Goal: Task Accomplishment & Management: Use online tool/utility

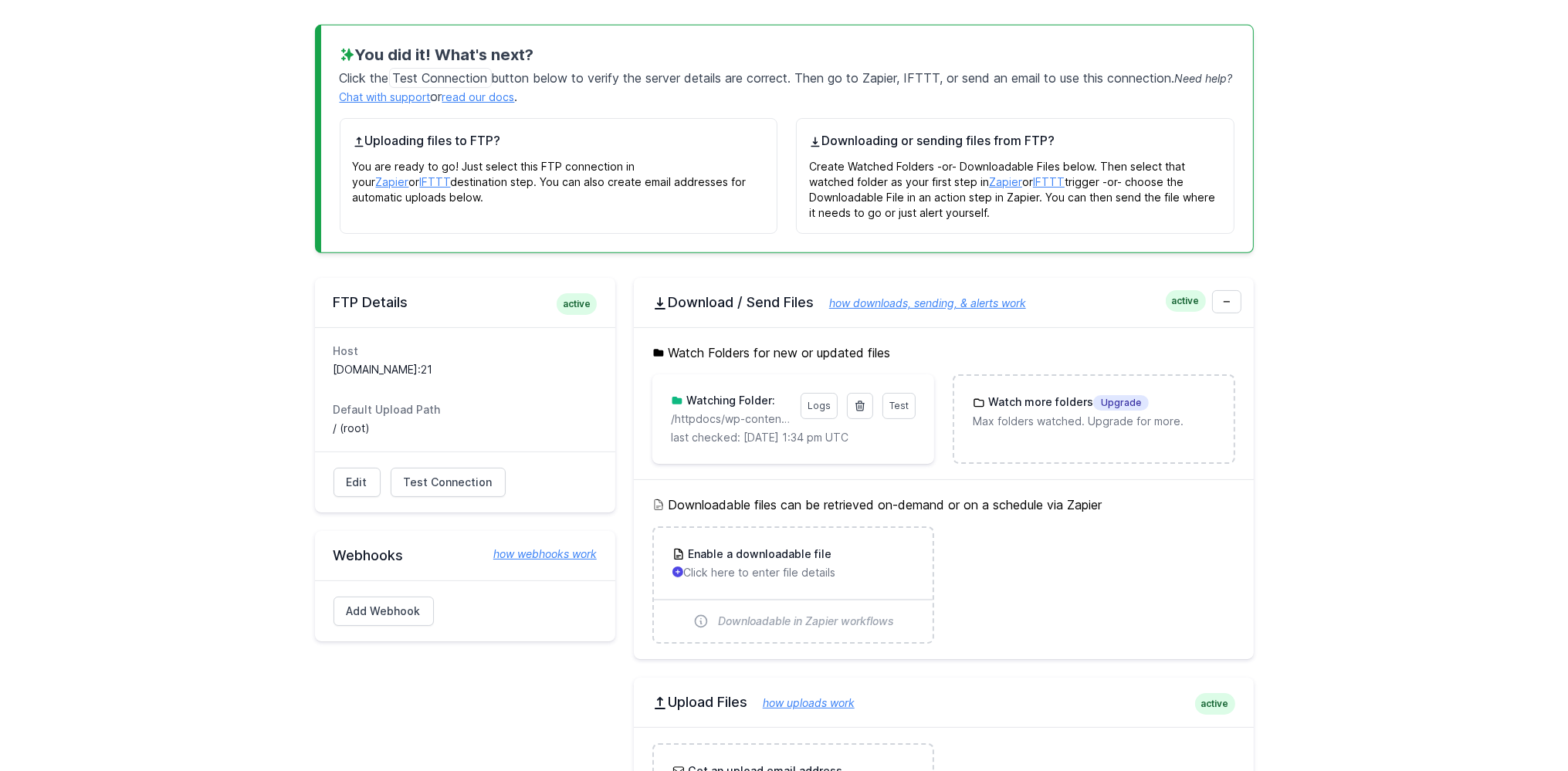
scroll to position [244, 0]
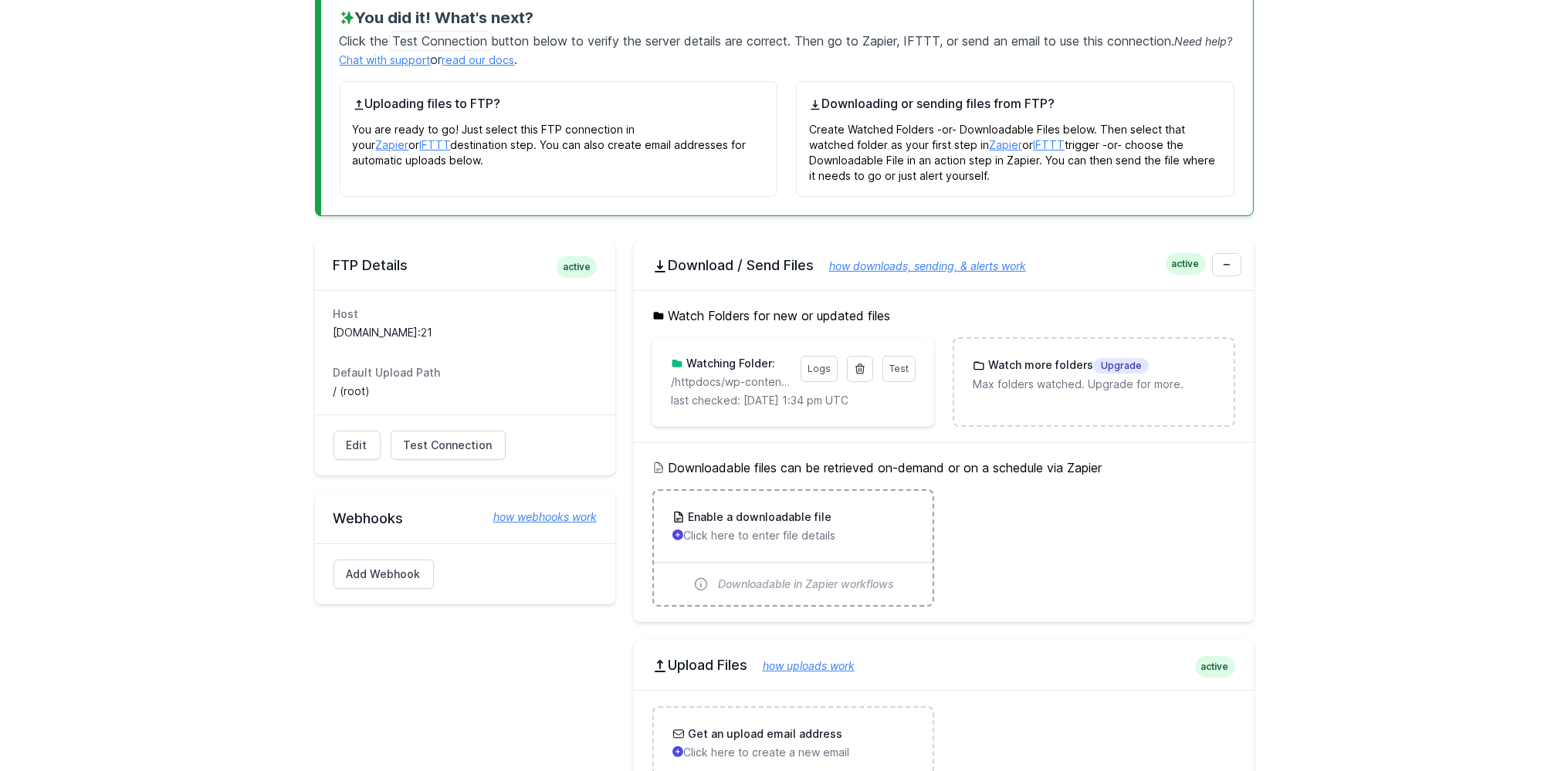
click at [763, 531] on p "Click here to enter file details" at bounding box center [793, 536] width 242 height 16
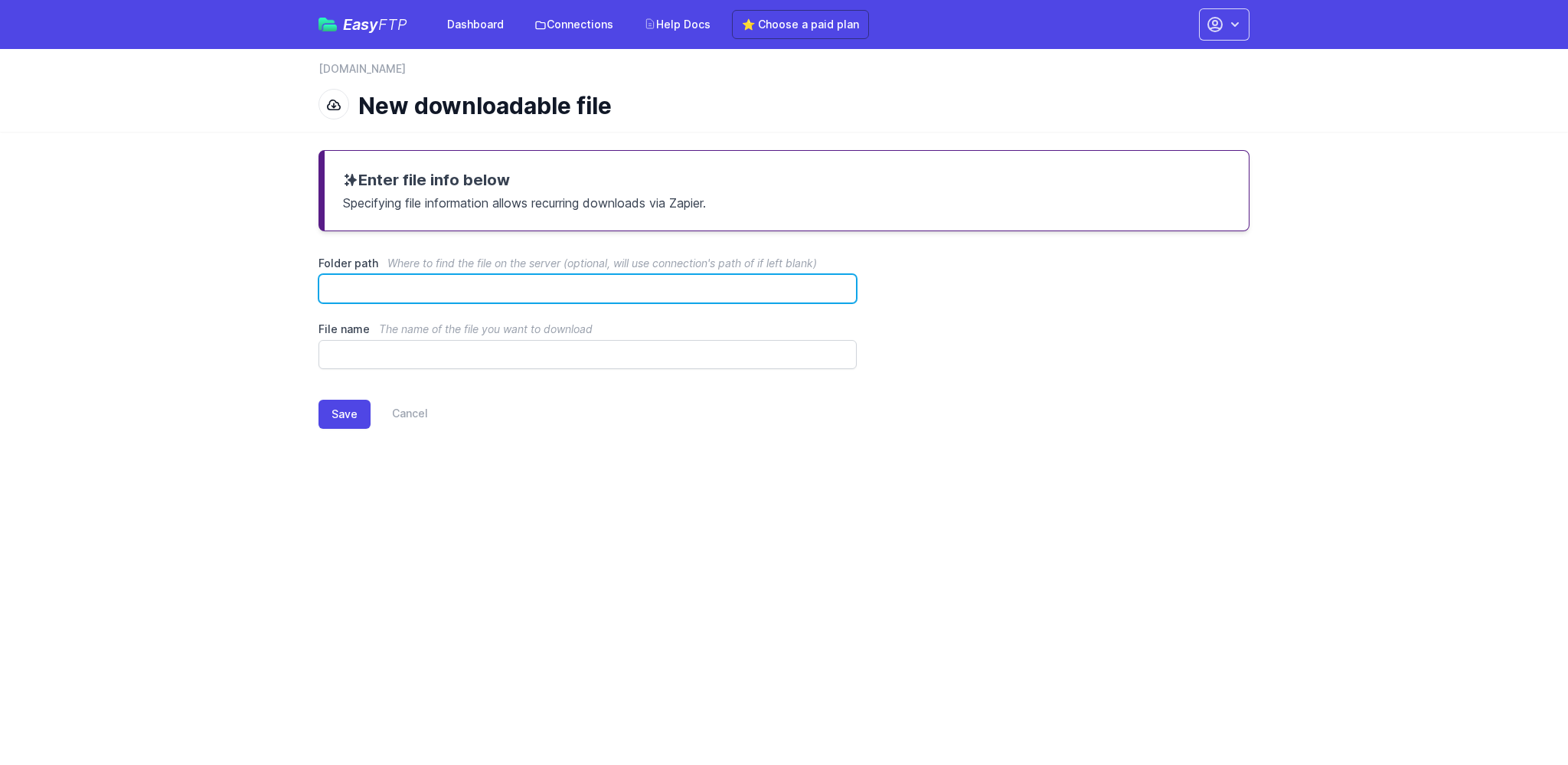
click at [367, 283] on input "Folder path Where to find the file on the server (optional, will use connection…" at bounding box center [587, 288] width 539 height 29
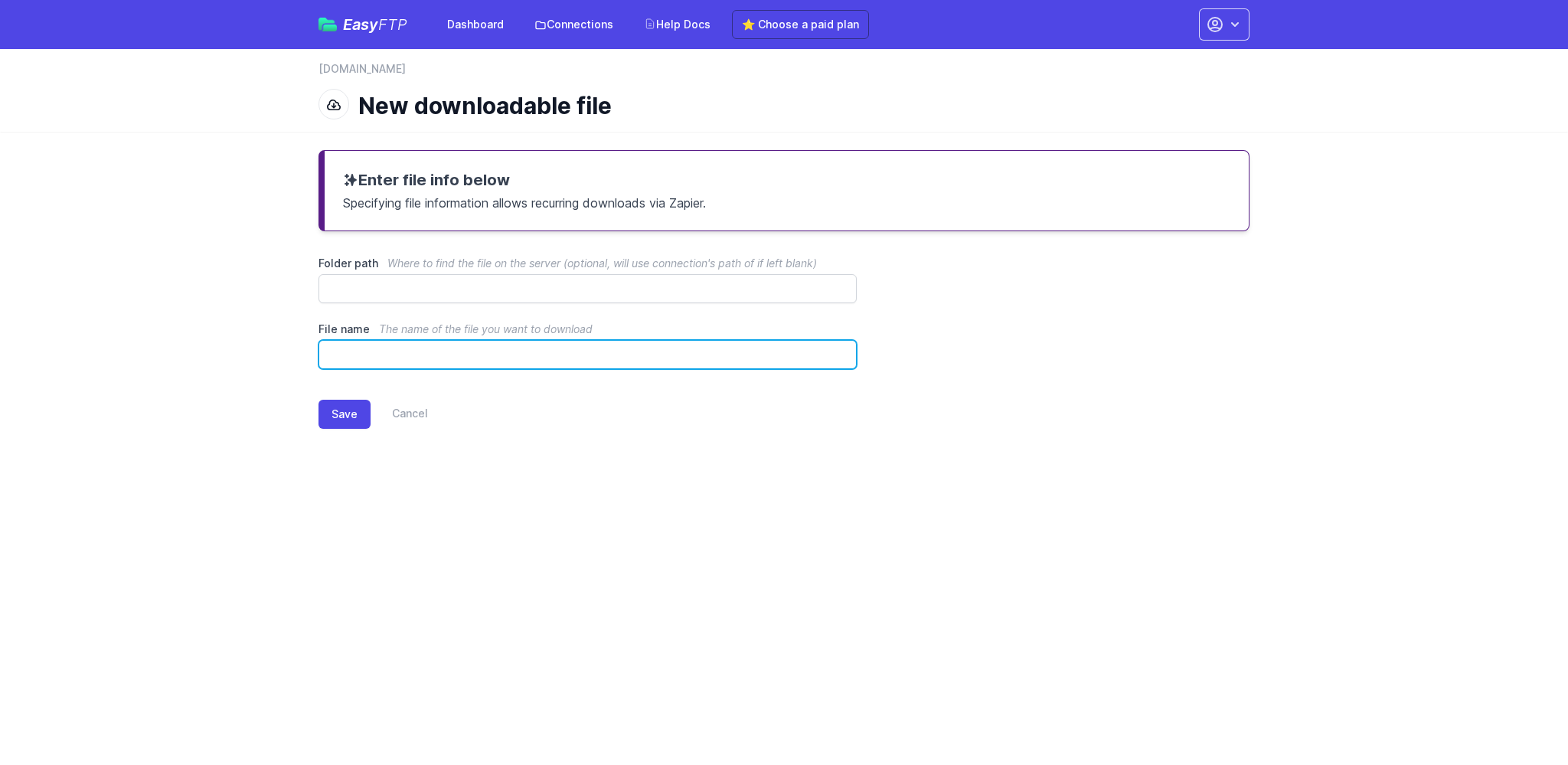
click at [367, 358] on input "File name The name of the file you want to download" at bounding box center [587, 354] width 539 height 29
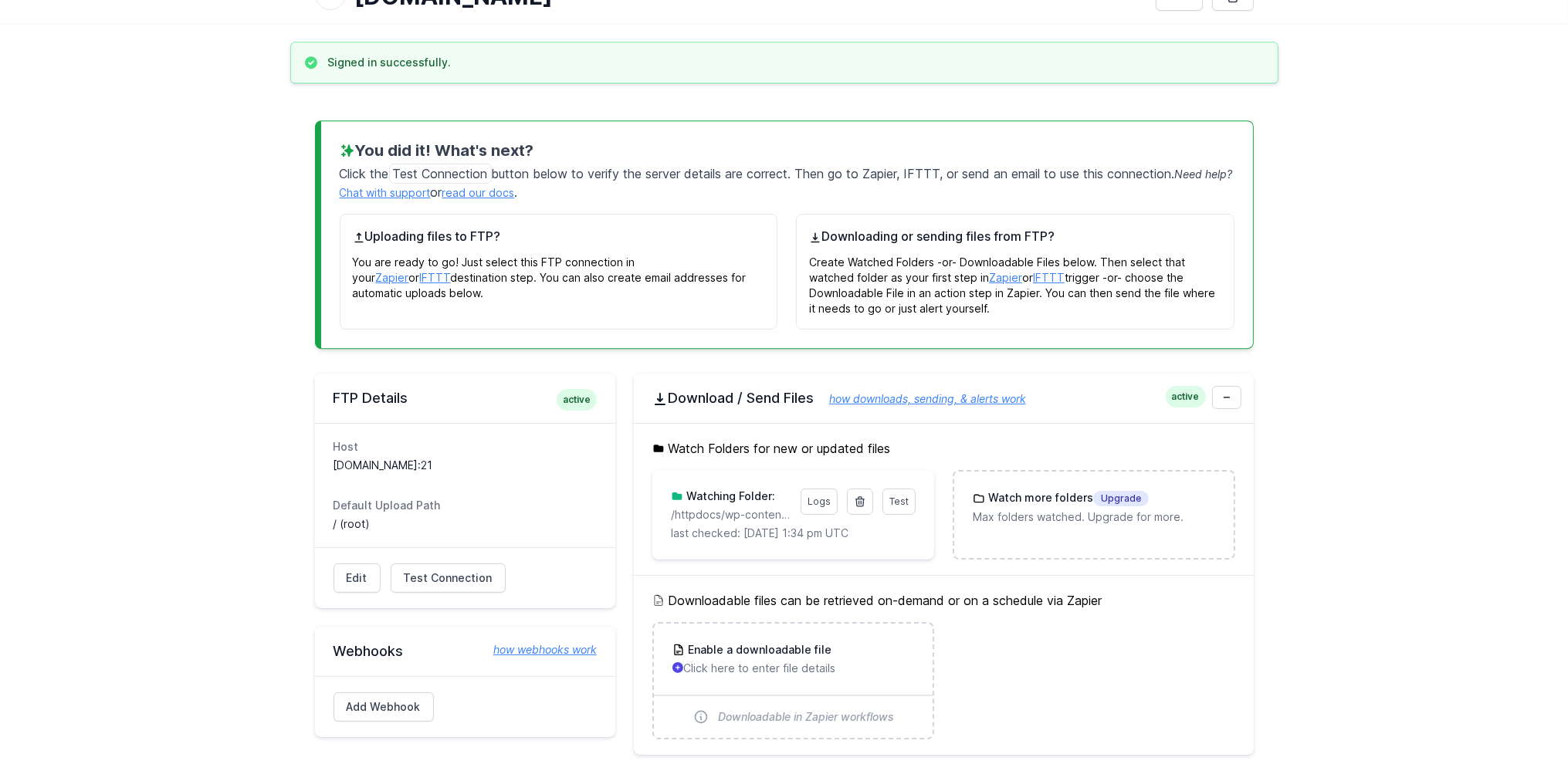
scroll to position [81, 0]
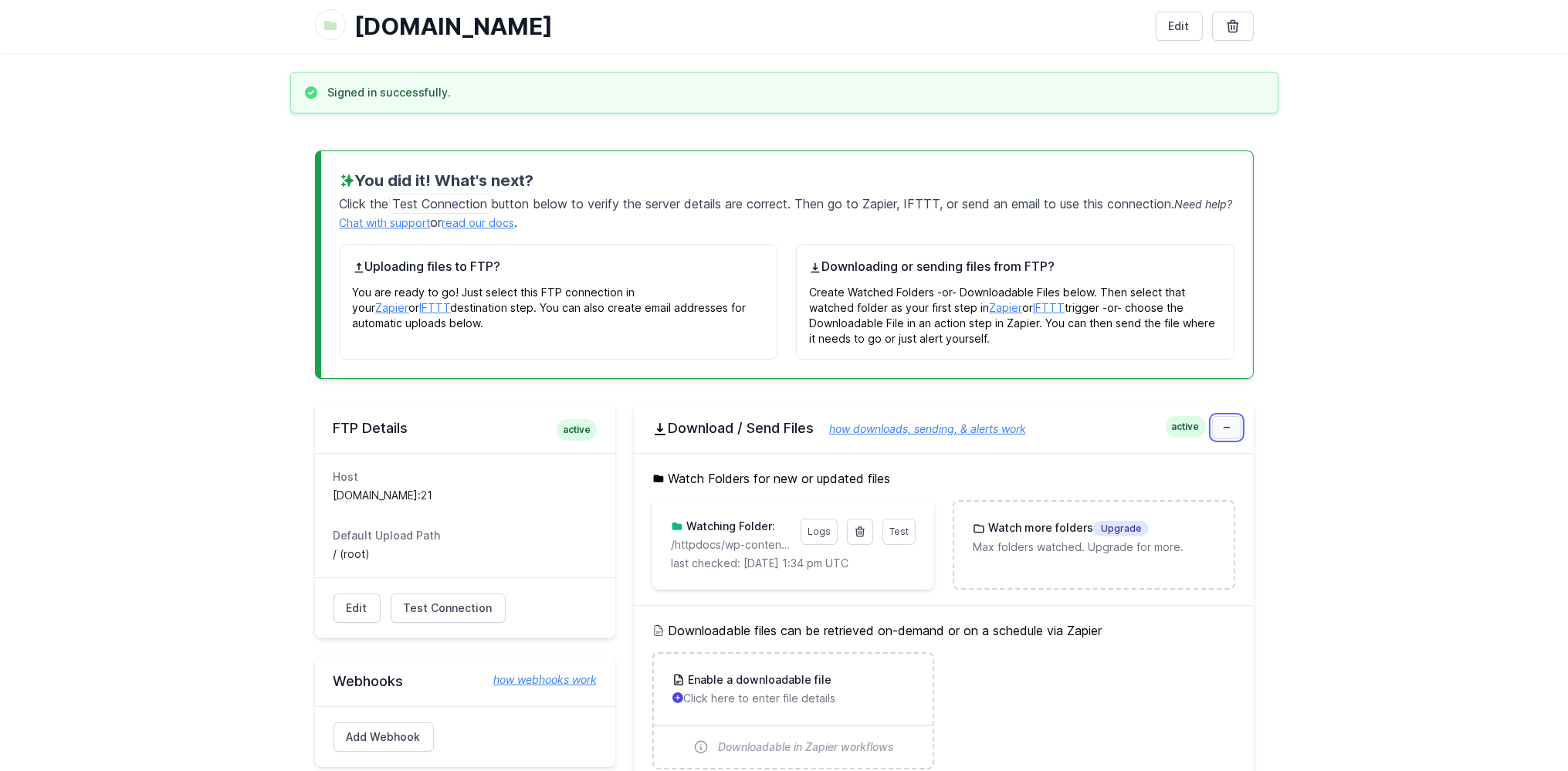
click at [1231, 430] on link at bounding box center [1226, 428] width 29 height 23
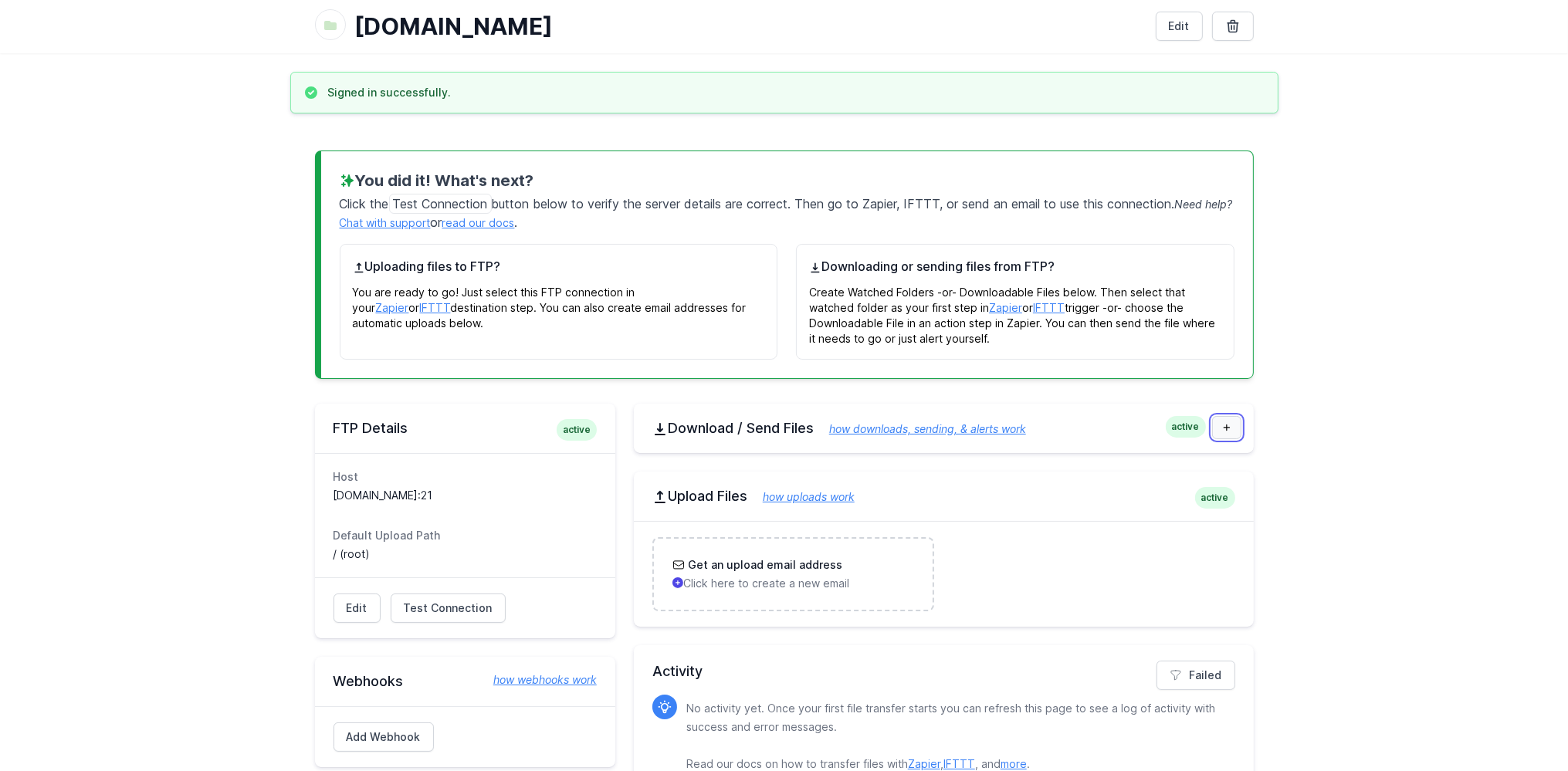
click at [1231, 430] on link at bounding box center [1226, 428] width 29 height 23
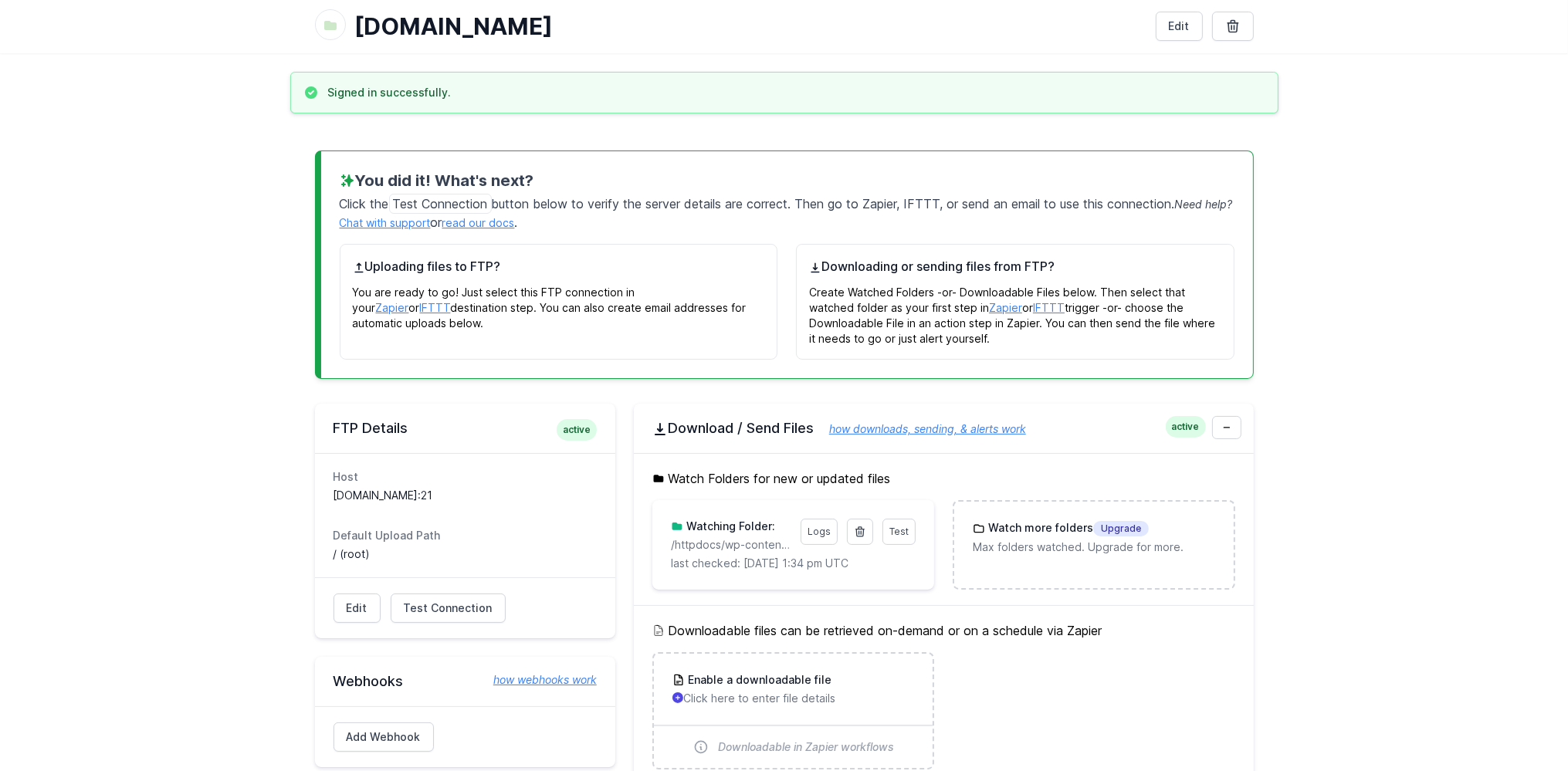
click at [715, 530] on h3 "Watching Folder:" at bounding box center [729, 526] width 92 height 16
click at [811, 536] on link "Logs" at bounding box center [819, 531] width 37 height 26
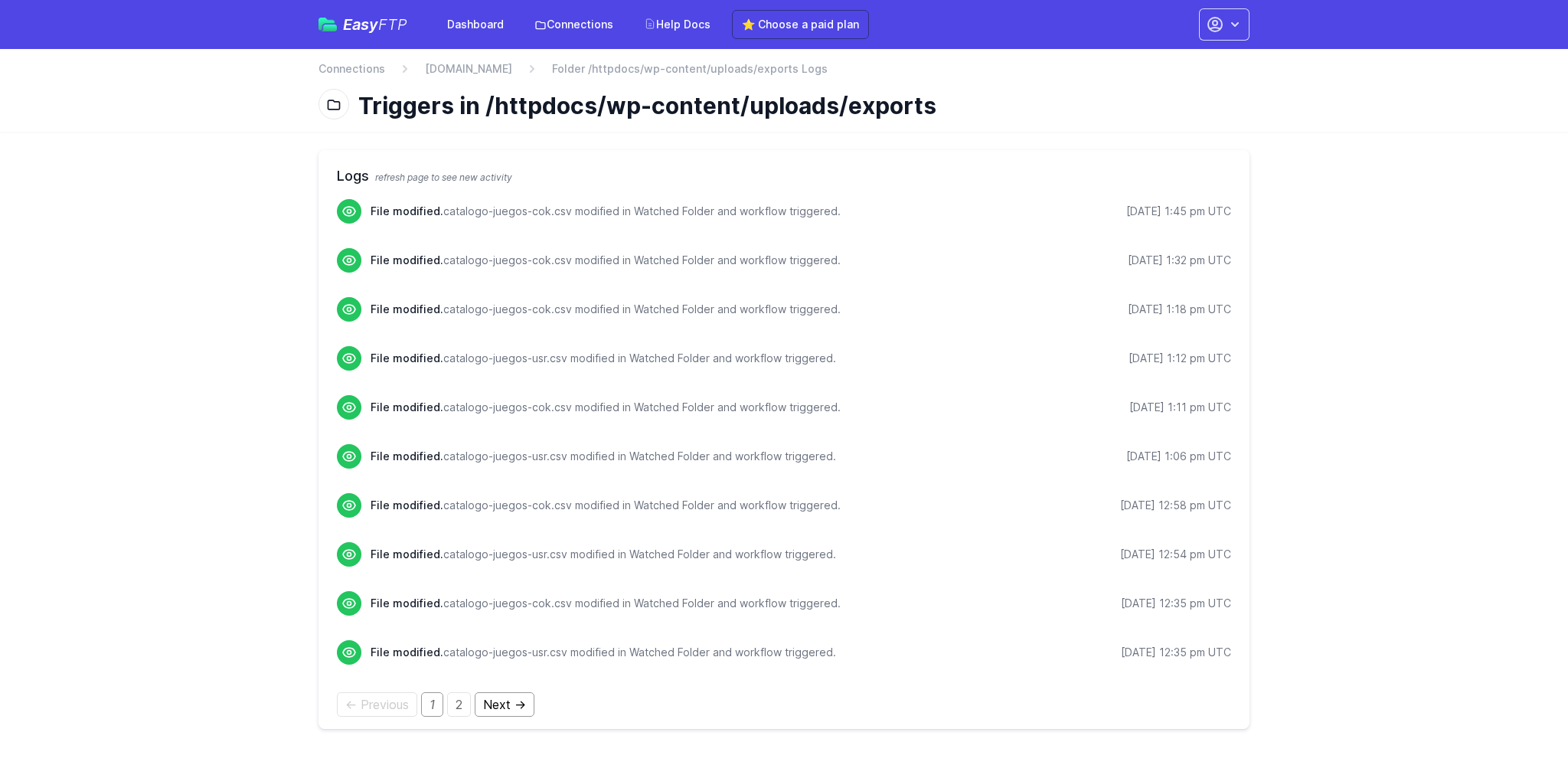
click at [510, 705] on link "Next →" at bounding box center [505, 704] width 60 height 24
click at [420, 709] on div "← Previous 1 2 Next →" at bounding box center [784, 704] width 894 height 18
click at [433, 709] on link "1" at bounding box center [432, 704] width 22 height 24
click at [507, 68] on link "[DOMAIN_NAME]" at bounding box center [469, 69] width 87 height 16
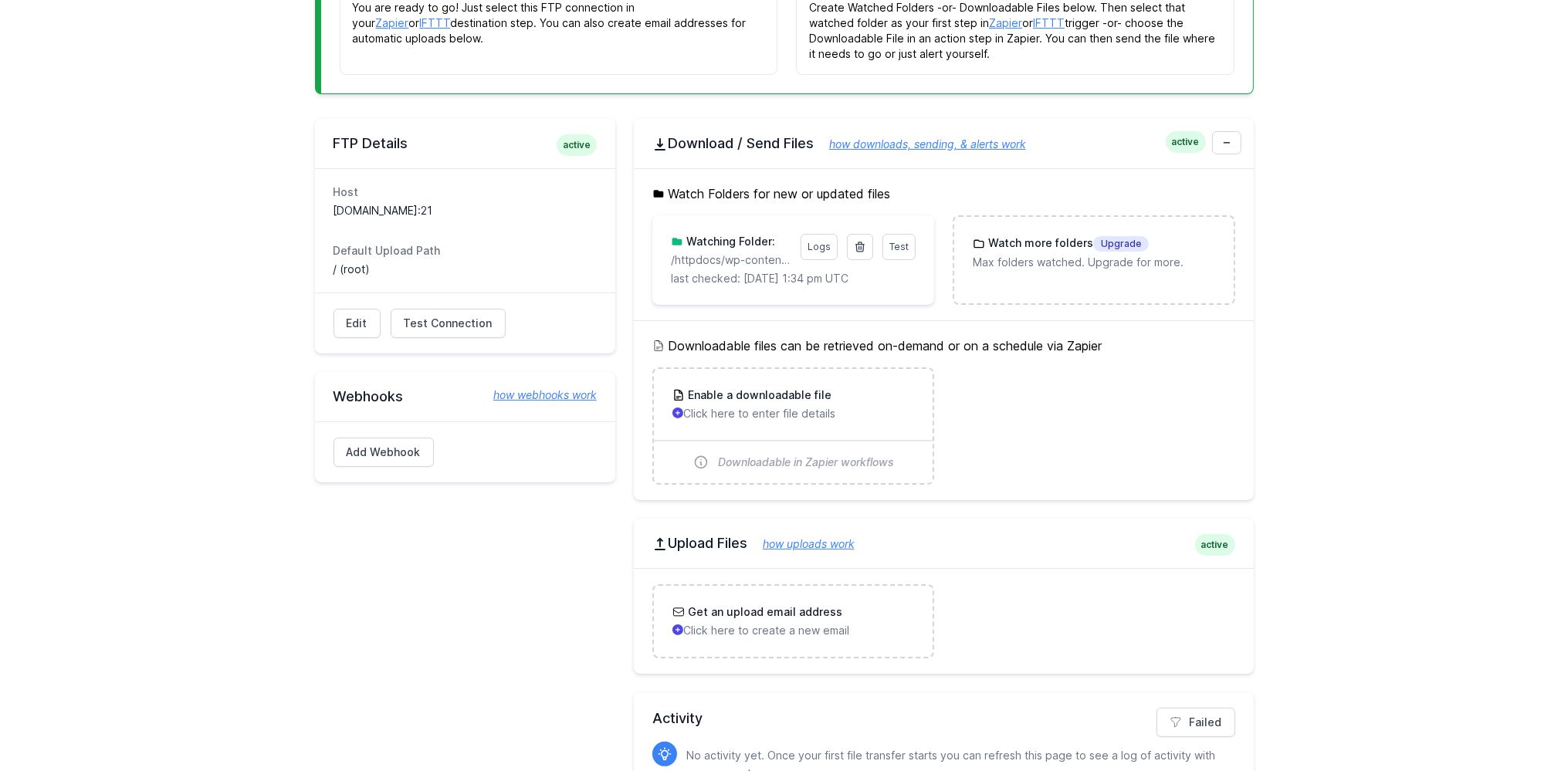
scroll to position [326, 0]
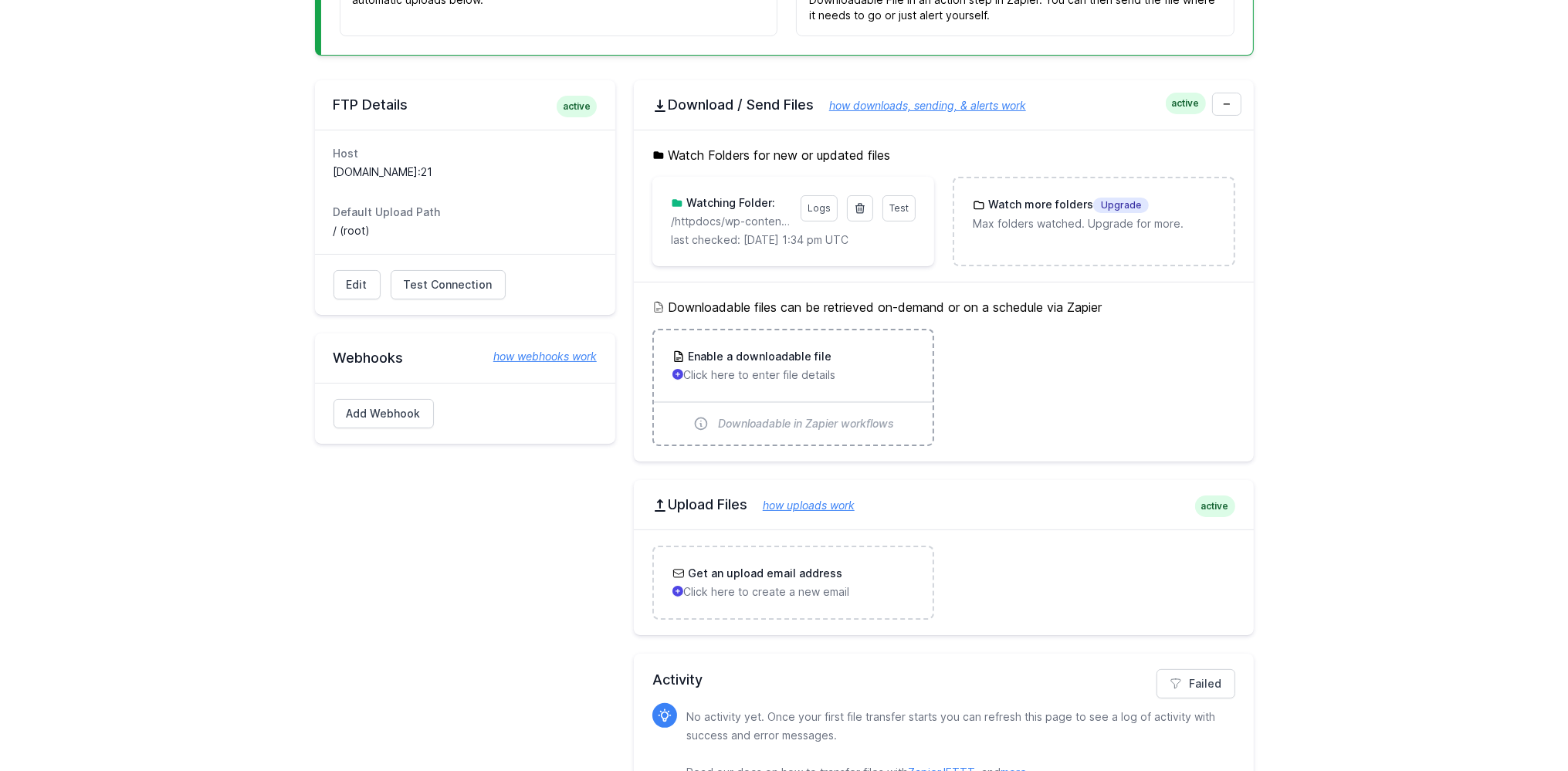
click at [758, 425] on span "Downloadable in Zapier workflows" at bounding box center [807, 424] width 176 height 16
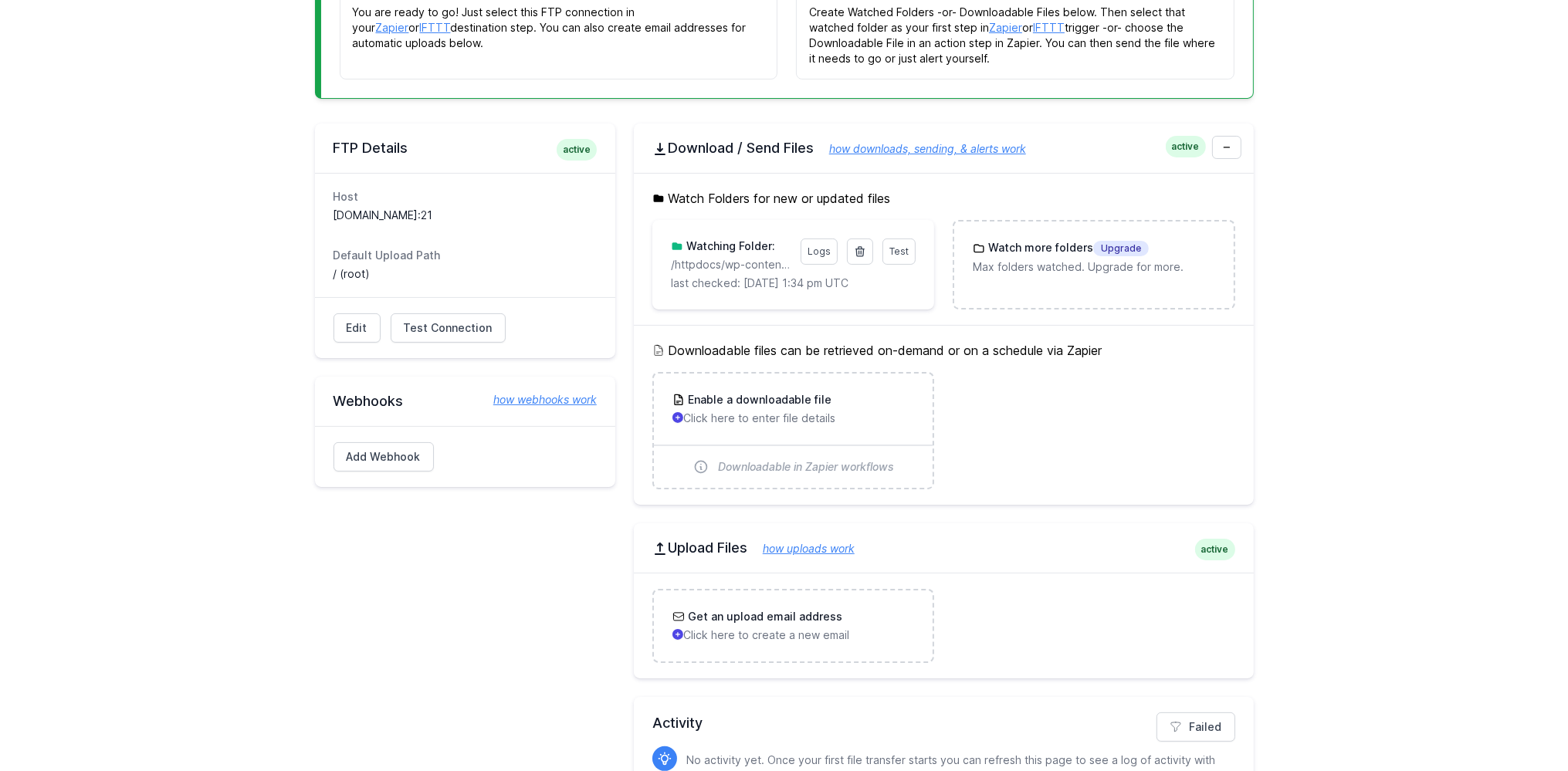
scroll to position [244, 0]
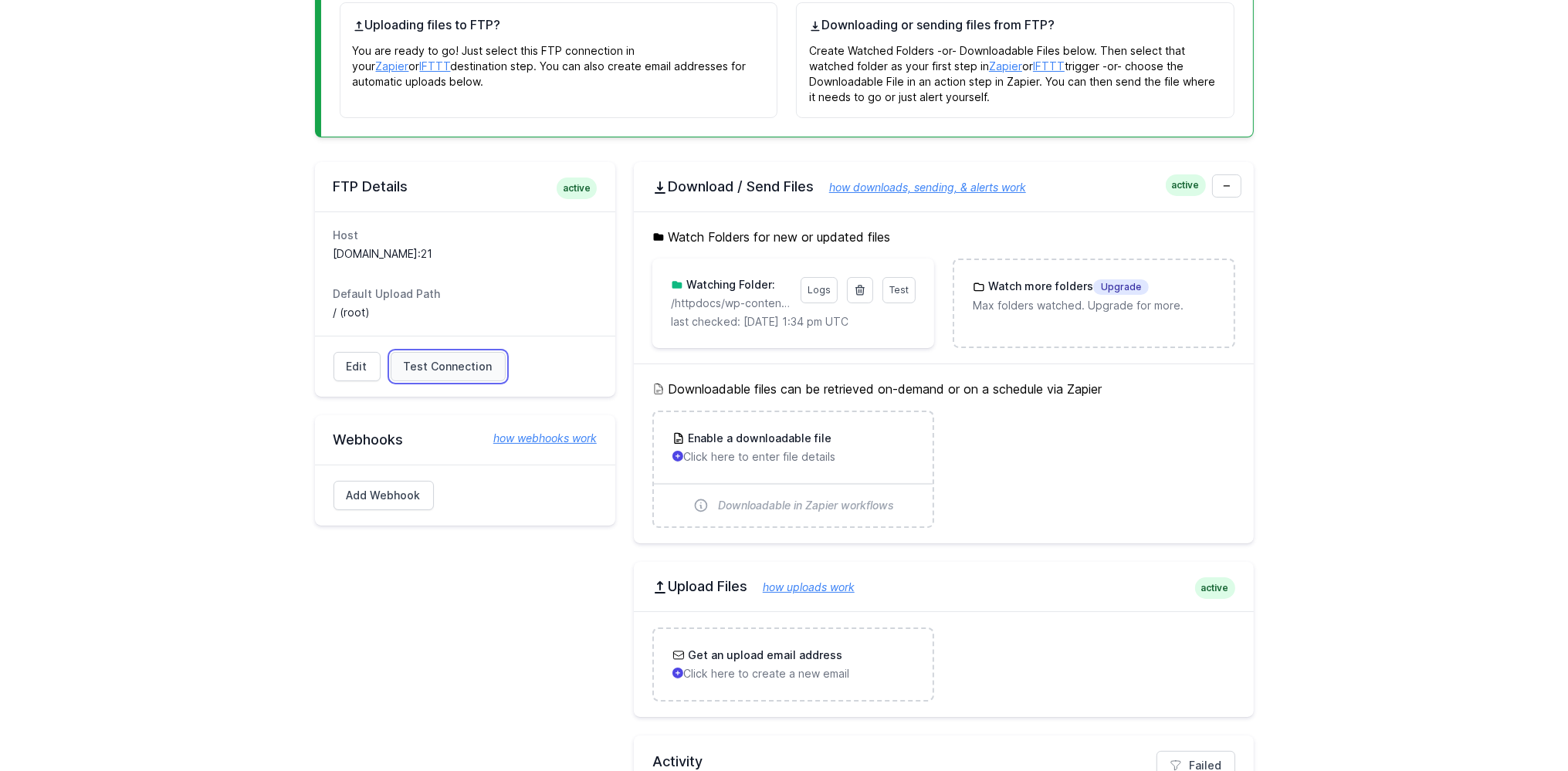
click at [431, 361] on span "Test Connection" at bounding box center [448, 367] width 89 height 16
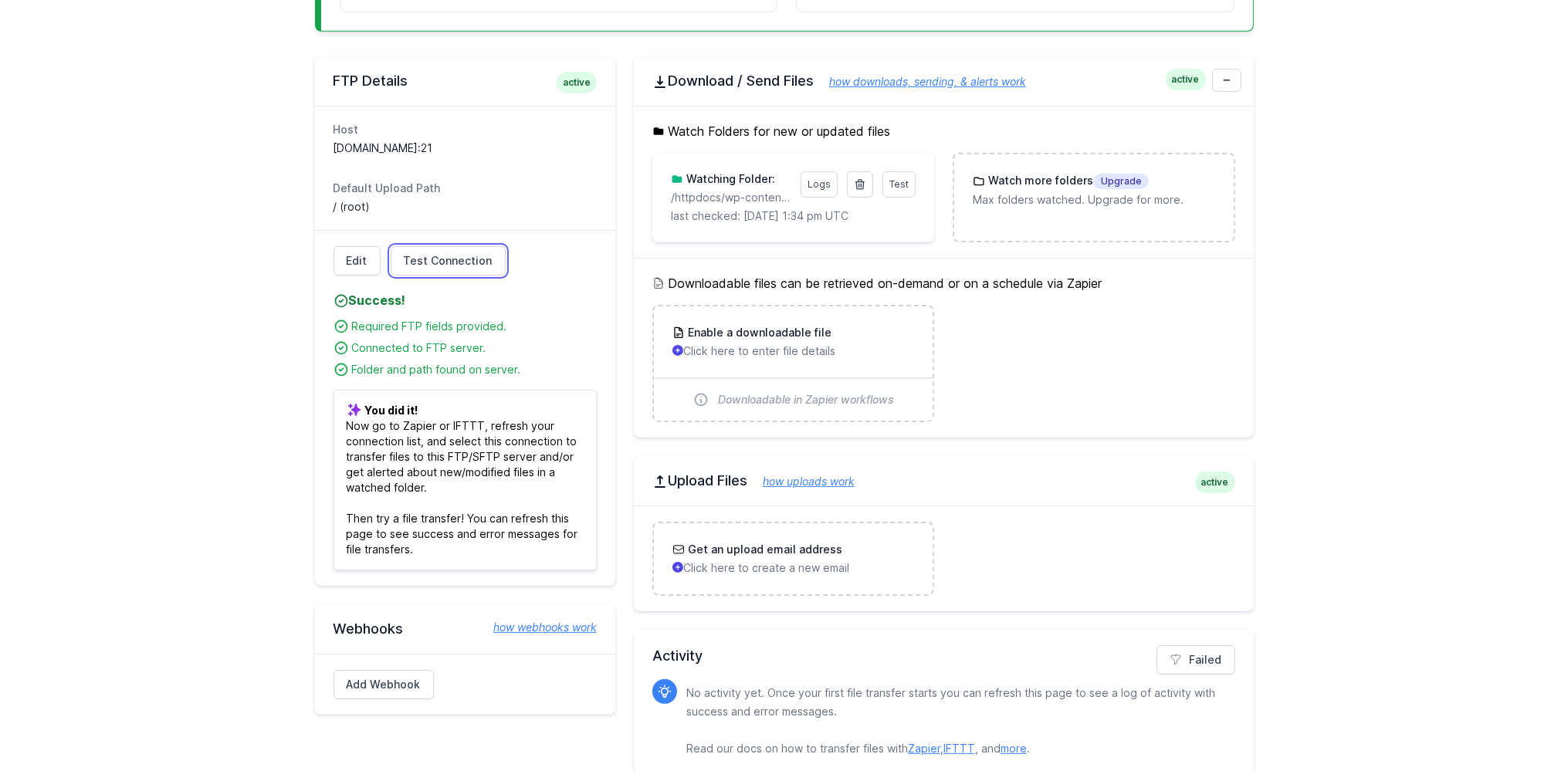
scroll to position [367, 0]
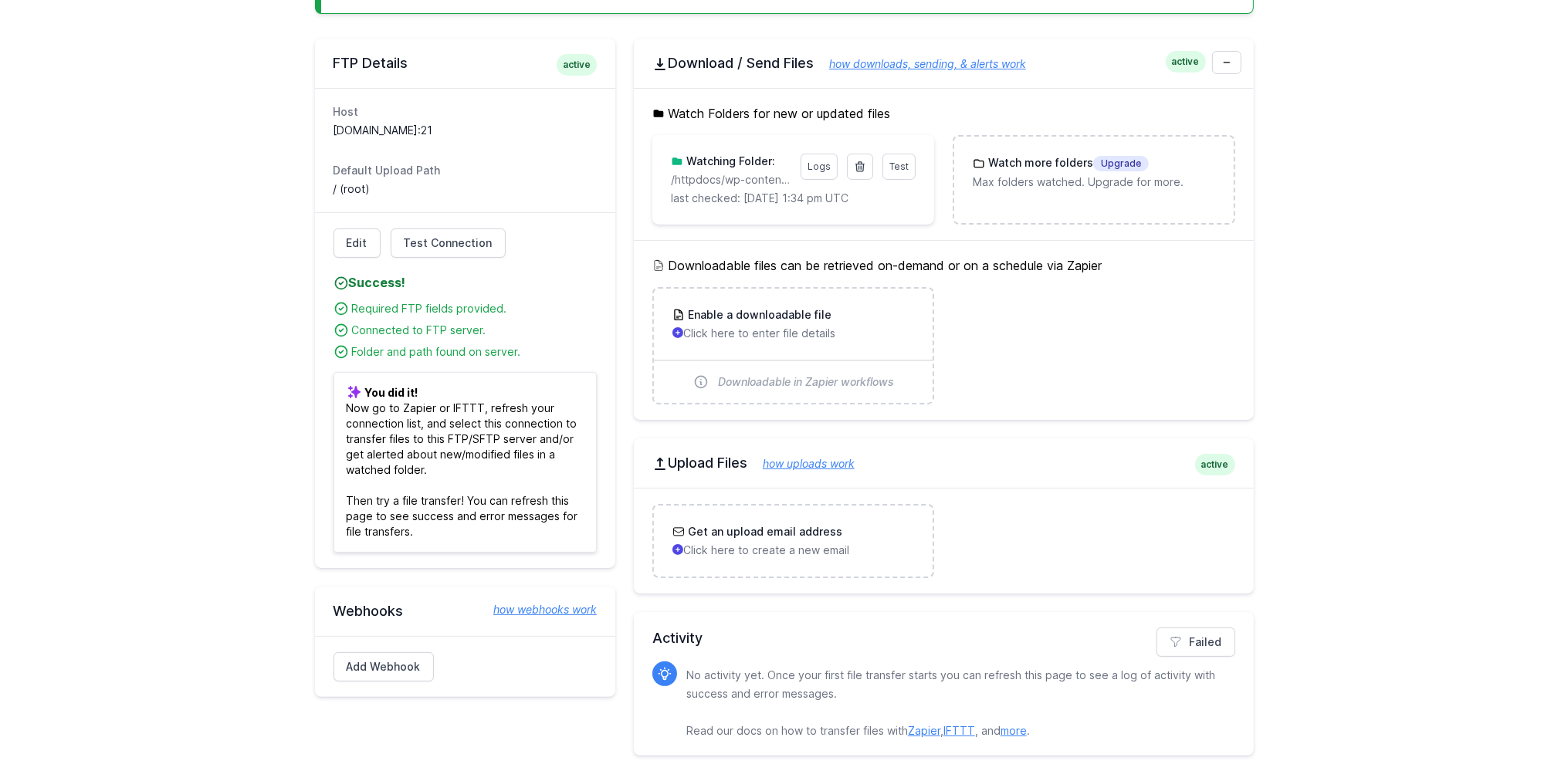
click at [1016, 730] on link "more" at bounding box center [1013, 730] width 26 height 13
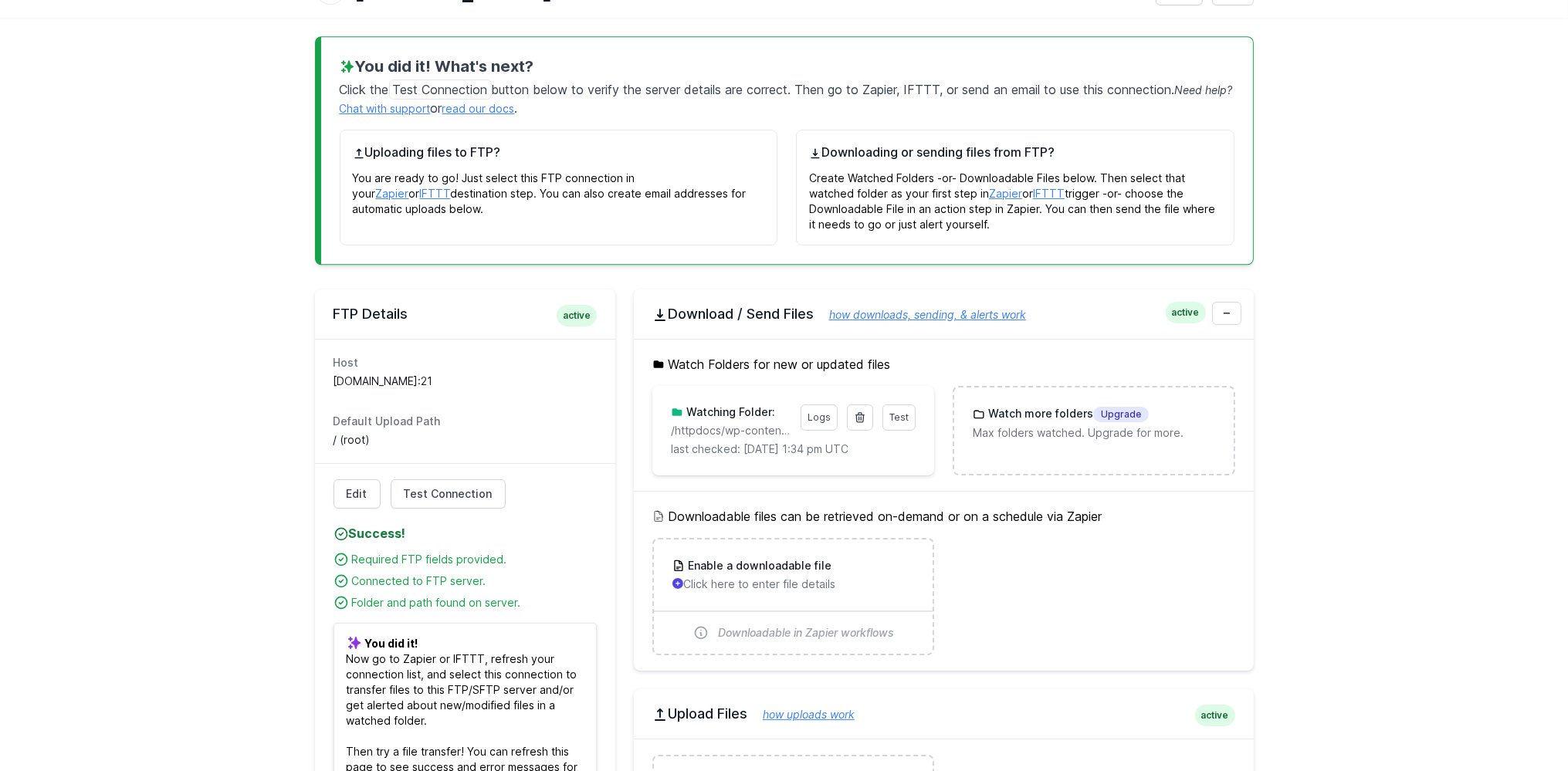
scroll to position [41, 0]
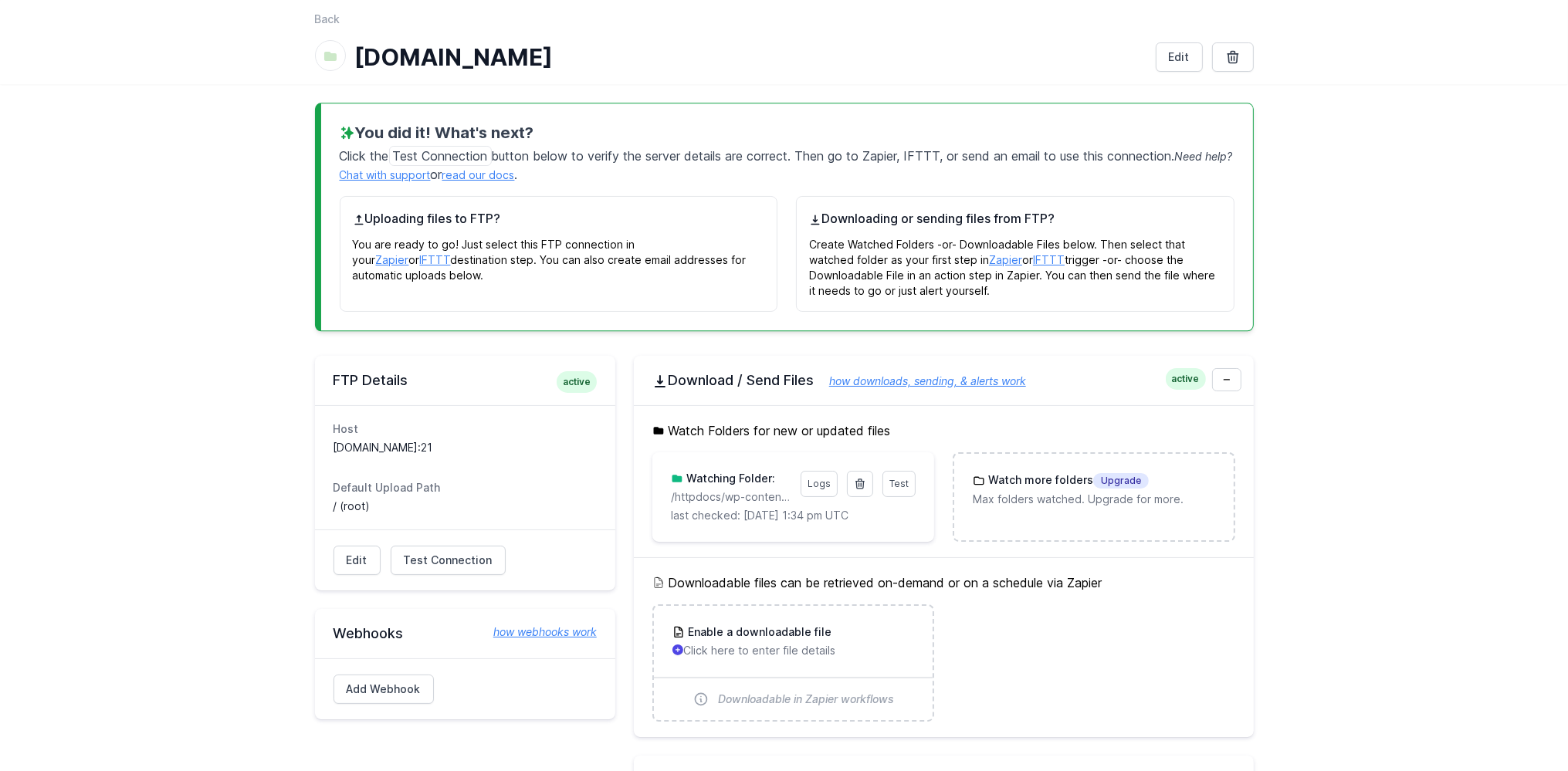
scroll to position [81, 0]
